Goal: Information Seeking & Learning: Compare options

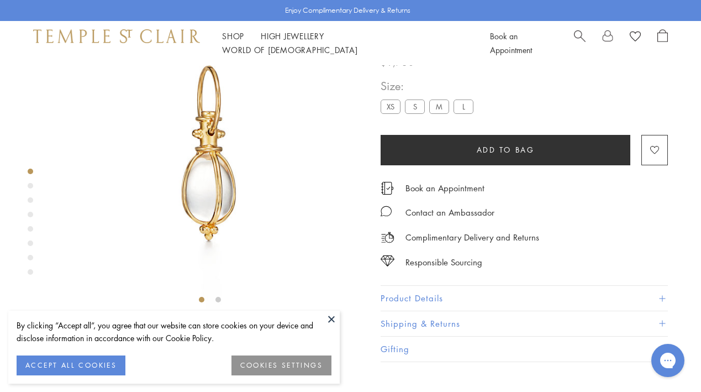
click at [329, 324] on button at bounding box center [331, 318] width 17 height 17
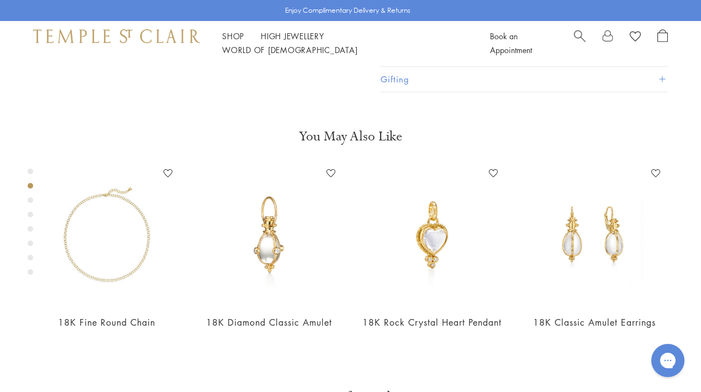
scroll to position [338, 0]
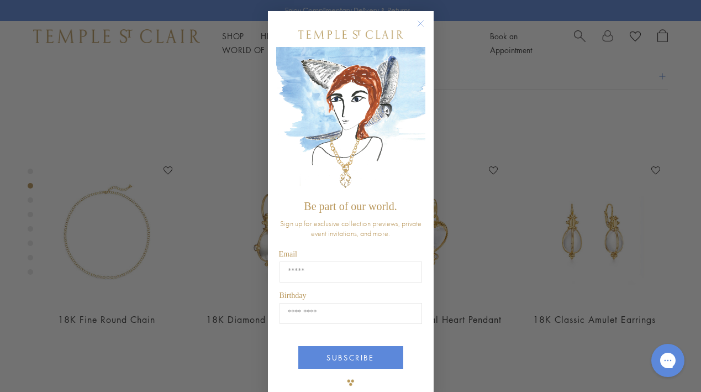
click at [421, 20] on circle "Close dialog" at bounding box center [420, 23] width 13 height 13
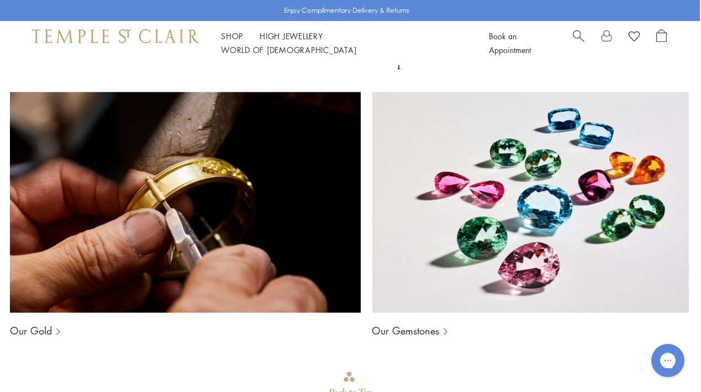
scroll to position [666, 2]
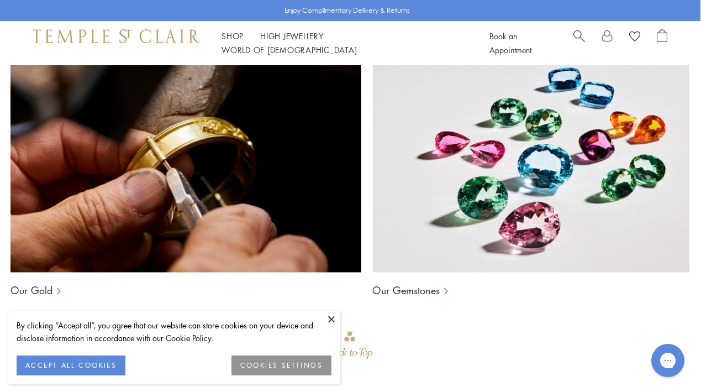
scroll to position [721, 1]
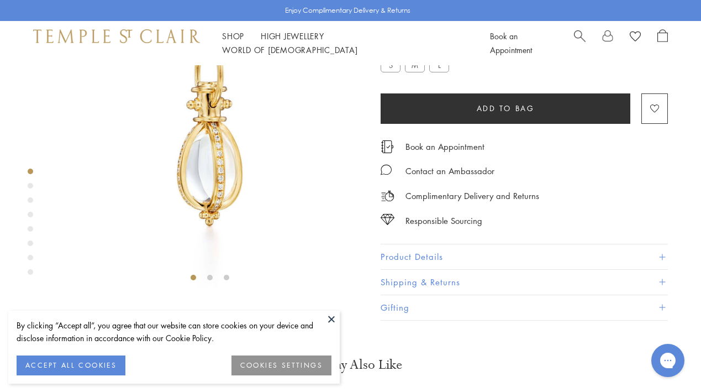
scroll to position [85, 0]
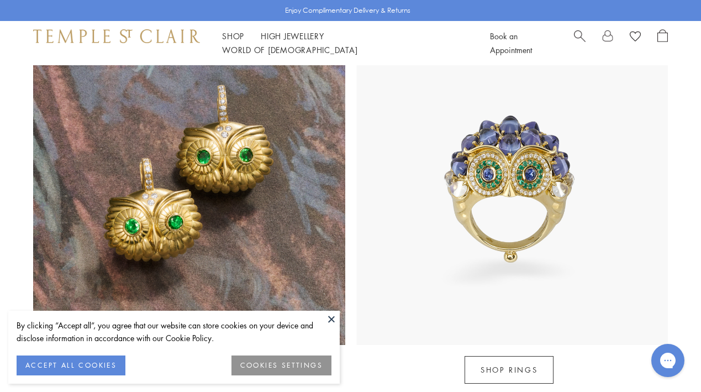
scroll to position [906, 0]
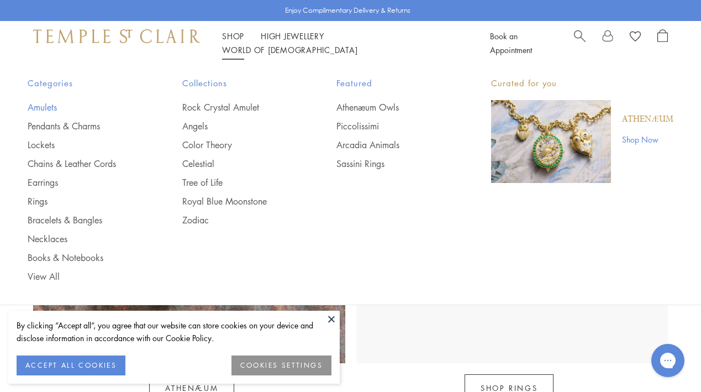
click at [42, 107] on link "Amulets" at bounding box center [83, 107] width 110 height 12
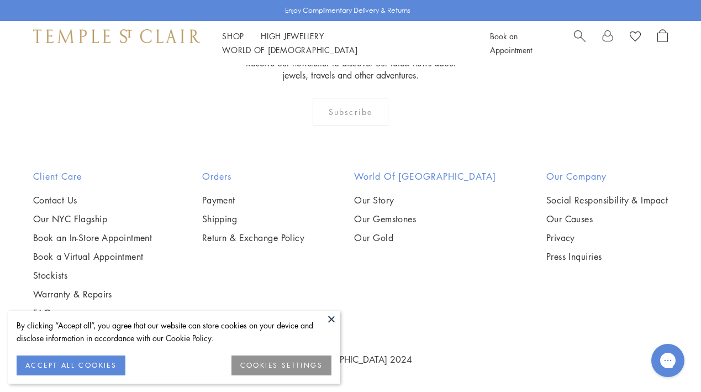
scroll to position [2611, 0]
click at [328, 318] on button at bounding box center [331, 318] width 17 height 17
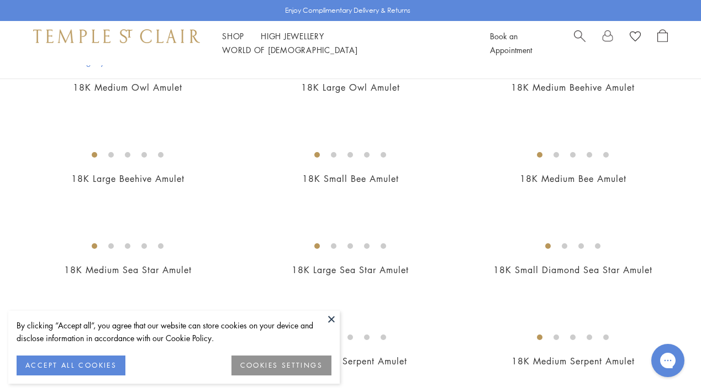
scroll to position [1544, 0]
click at [0, 0] on img at bounding box center [0, 0] width 0 height 0
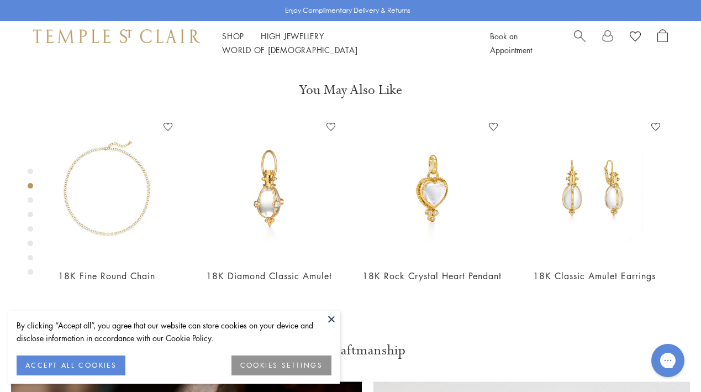
scroll to position [361, 0]
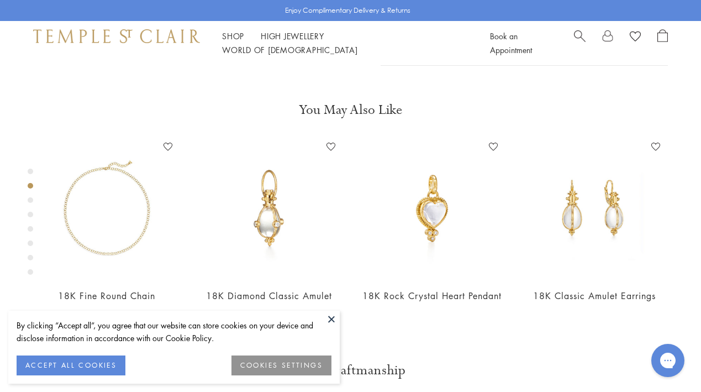
click at [31, 201] on div "Product gallery navigation" at bounding box center [31, 200] width 6 height 6
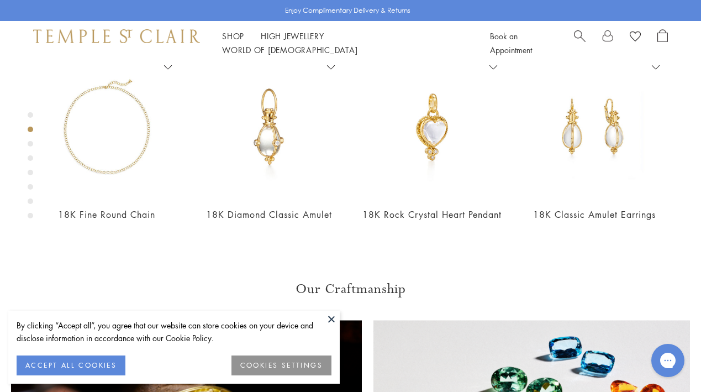
scroll to position [445, 1]
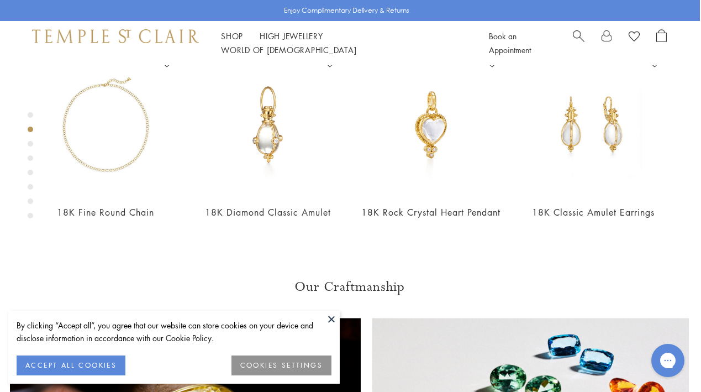
click at [30, 145] on div "Product gallery navigation" at bounding box center [31, 144] width 6 height 6
click at [29, 157] on div "Product gallery navigation" at bounding box center [31, 158] width 6 height 6
click at [31, 177] on div "Product gallery navigation" at bounding box center [31, 168] width 6 height 118
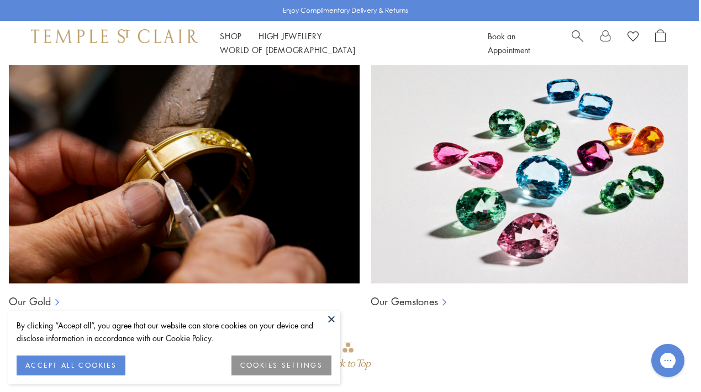
scroll to position [712, 2]
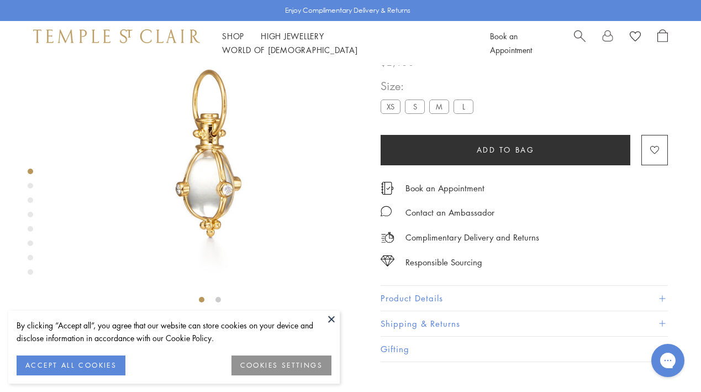
click at [30, 187] on div "Product gallery navigation" at bounding box center [31, 186] width 6 height 6
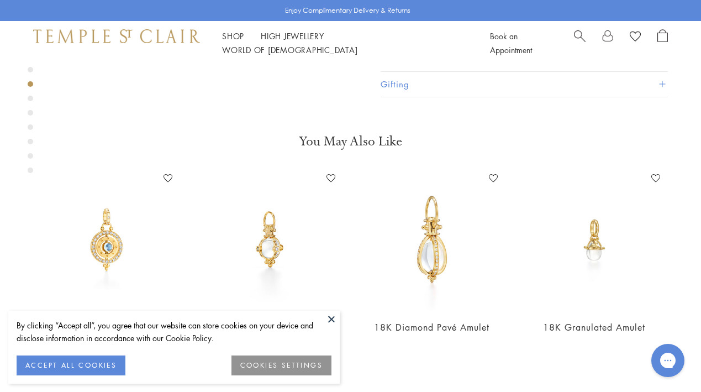
scroll to position [229, 0]
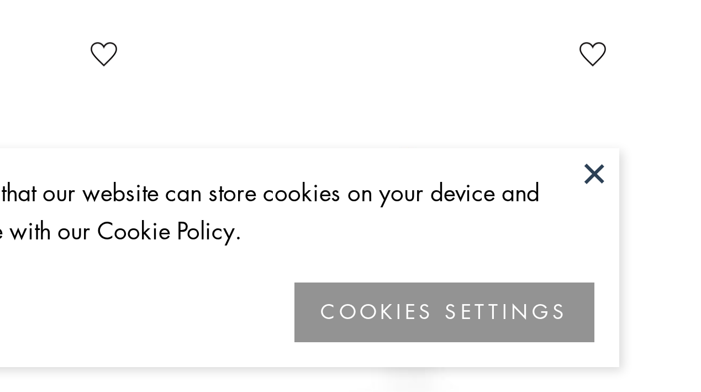
click at [323, 310] on button at bounding box center [331, 318] width 17 height 17
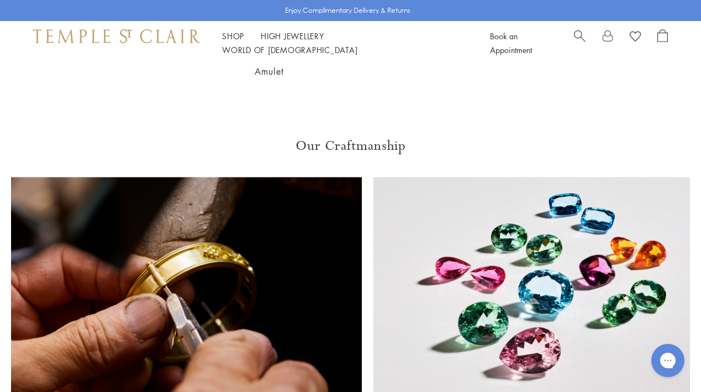
scroll to position [599, 0]
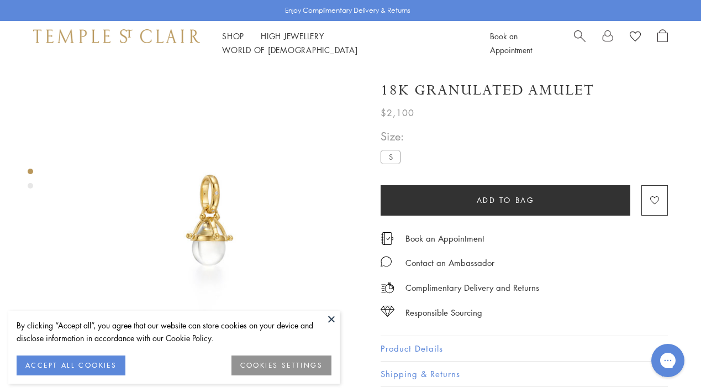
click at [29, 184] on div "Product gallery navigation" at bounding box center [31, 186] width 6 height 6
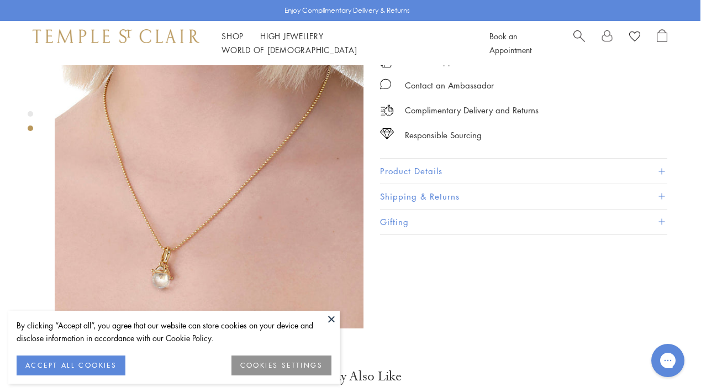
scroll to position [271, 0]
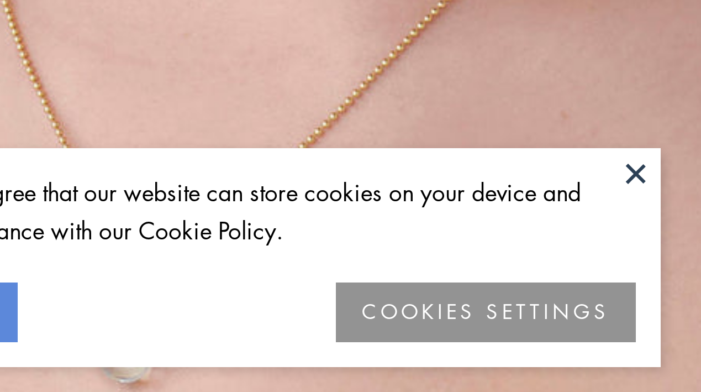
click at [323, 310] on button at bounding box center [331, 318] width 17 height 17
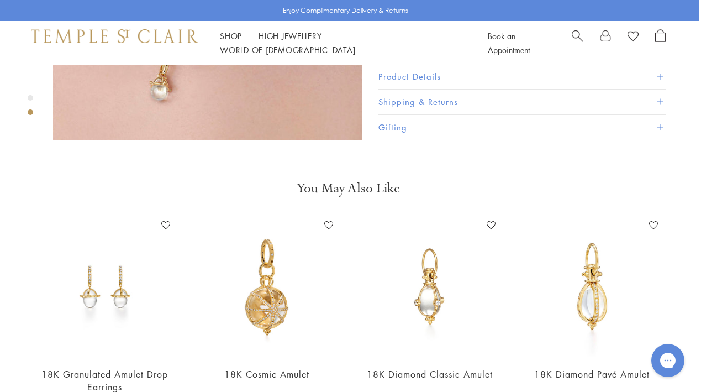
scroll to position [566, 2]
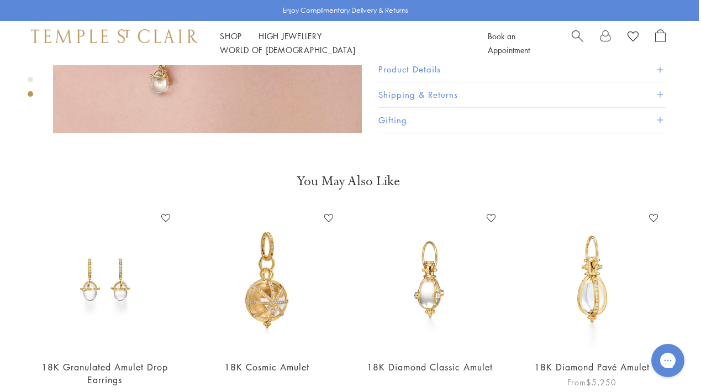
click at [591, 272] on img at bounding box center [592, 279] width 140 height 140
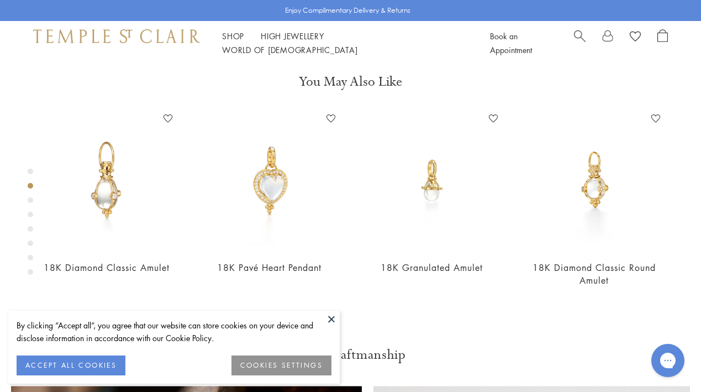
scroll to position [408, 0]
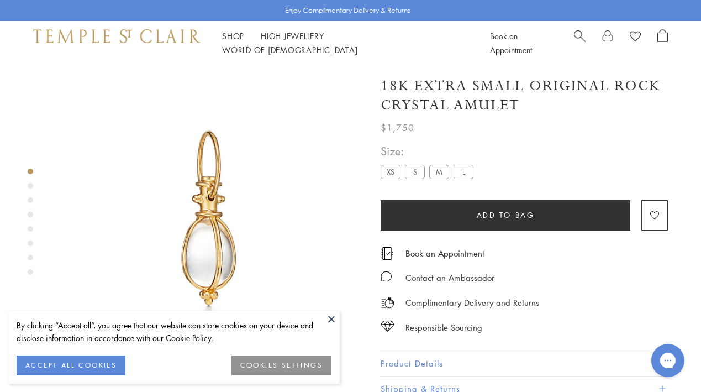
scroll to position [65, 0]
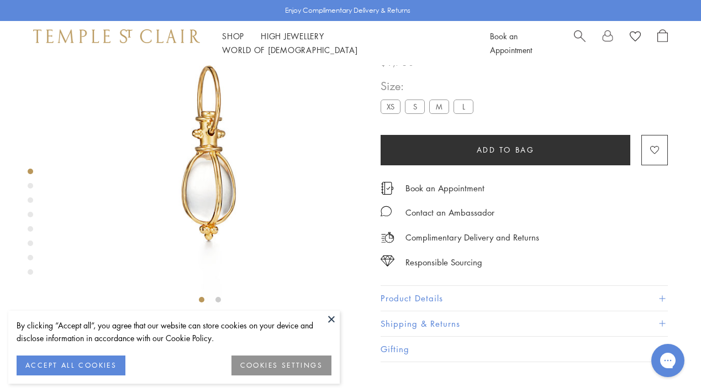
click at [128, 143] on img at bounding box center [209, 154] width 309 height 309
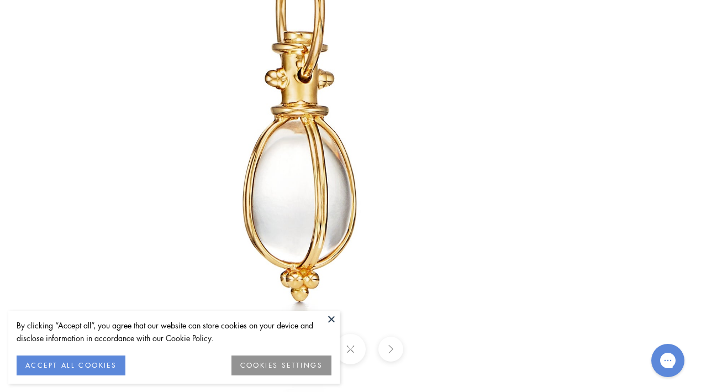
drag, startPoint x: 348, startPoint y: 197, endPoint x: 268, endPoint y: 122, distance: 109.8
click at [268, 122] on img at bounding box center [301, 122] width 646 height 646
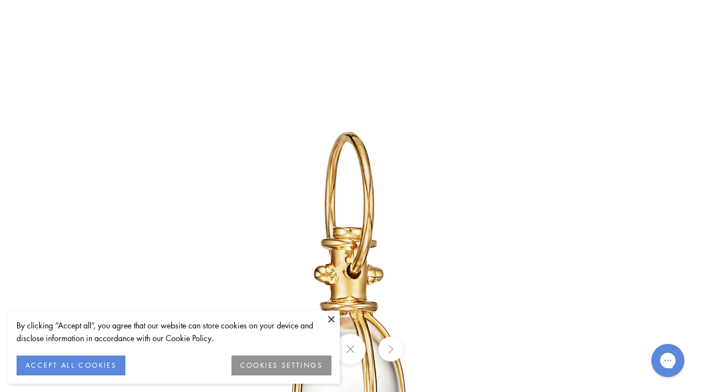
scroll to position [445, 1]
